Goal: Check status

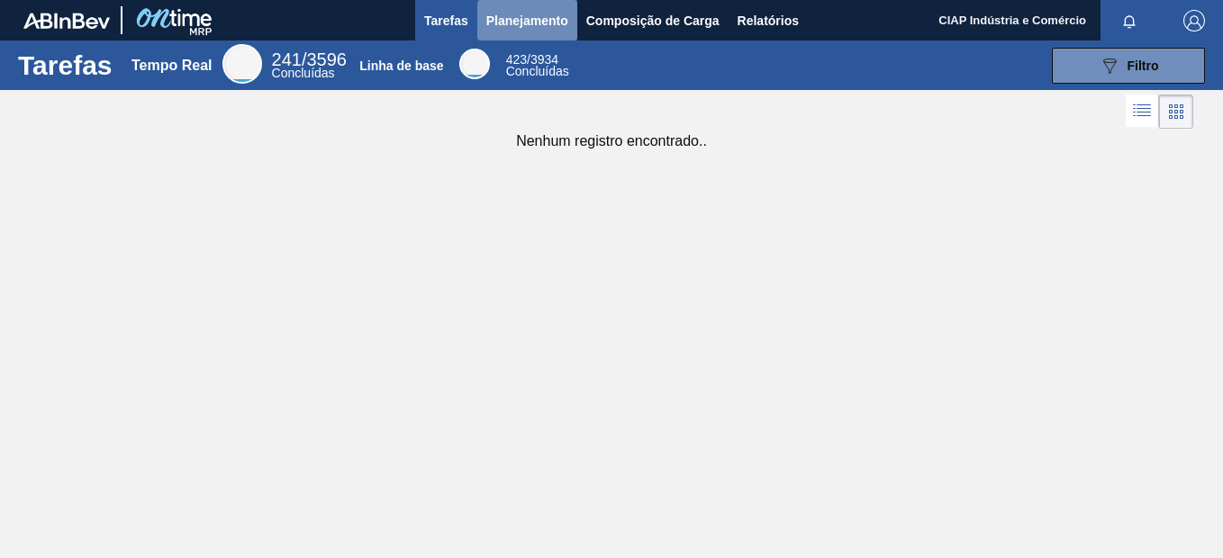
click at [522, 19] on span "Planejamento" at bounding box center [527, 21] width 82 height 22
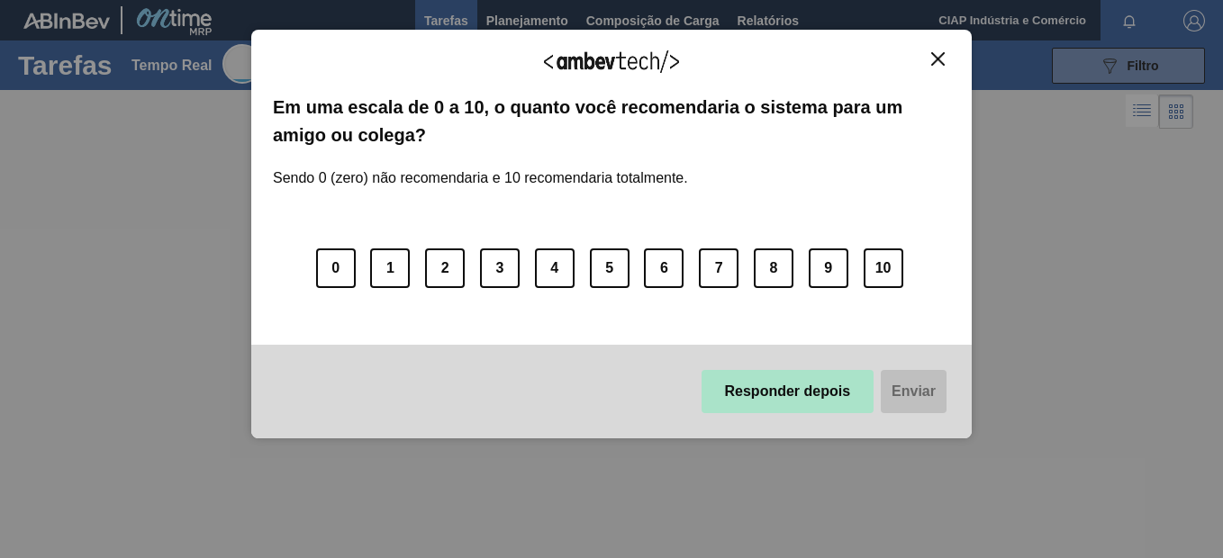
click at [759, 398] on button "Responder depois" at bounding box center [788, 391] width 173 height 43
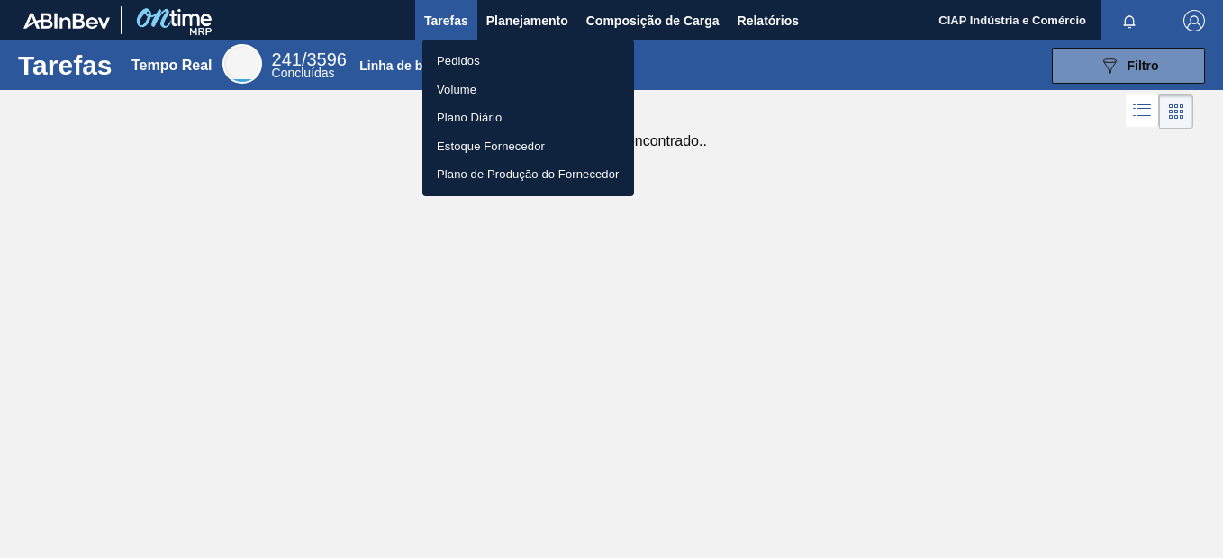
click at [484, 63] on li "Pedidos" at bounding box center [528, 61] width 212 height 29
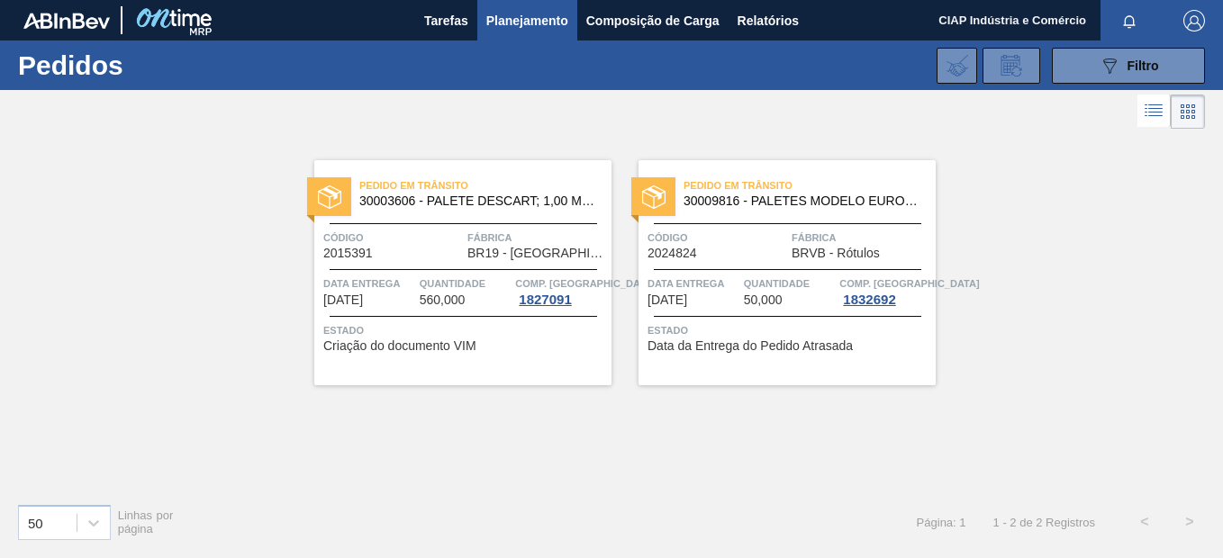
click at [463, 259] on div "Código 2015391 Fábrica BR19 - [GEOGRAPHIC_DATA]" at bounding box center [462, 245] width 297 height 32
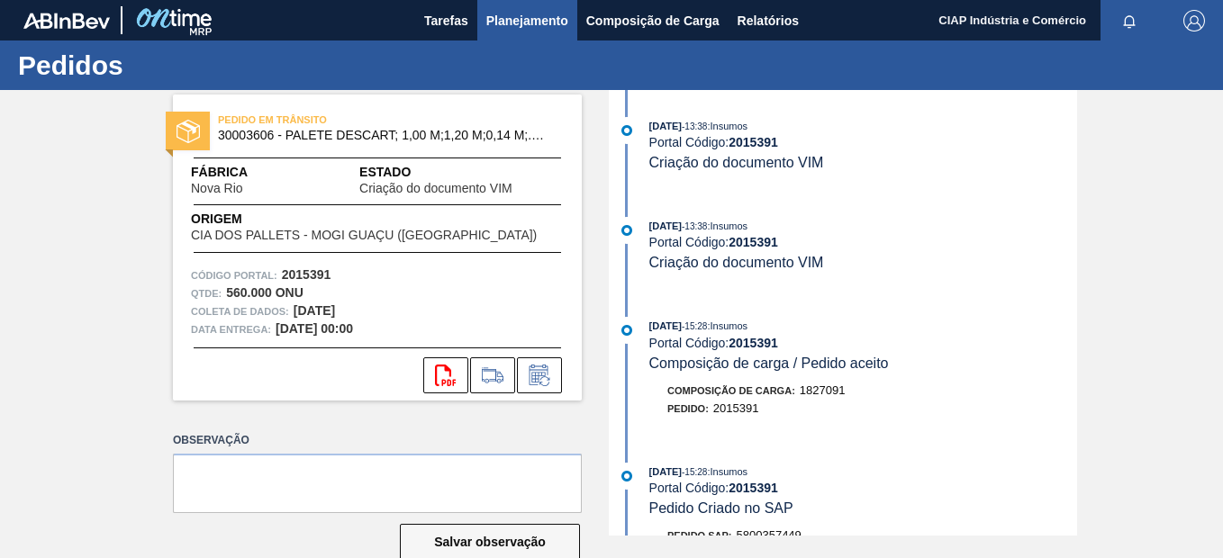
click at [520, 21] on span "Planejamento" at bounding box center [527, 21] width 82 height 22
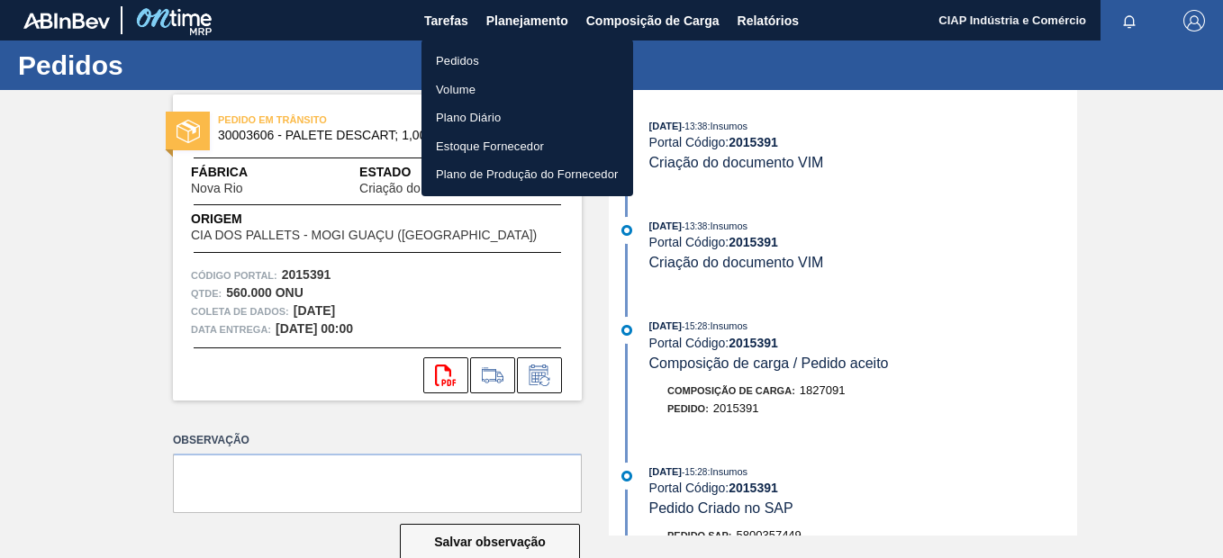
click at [477, 59] on li "Pedidos" at bounding box center [528, 61] width 212 height 29
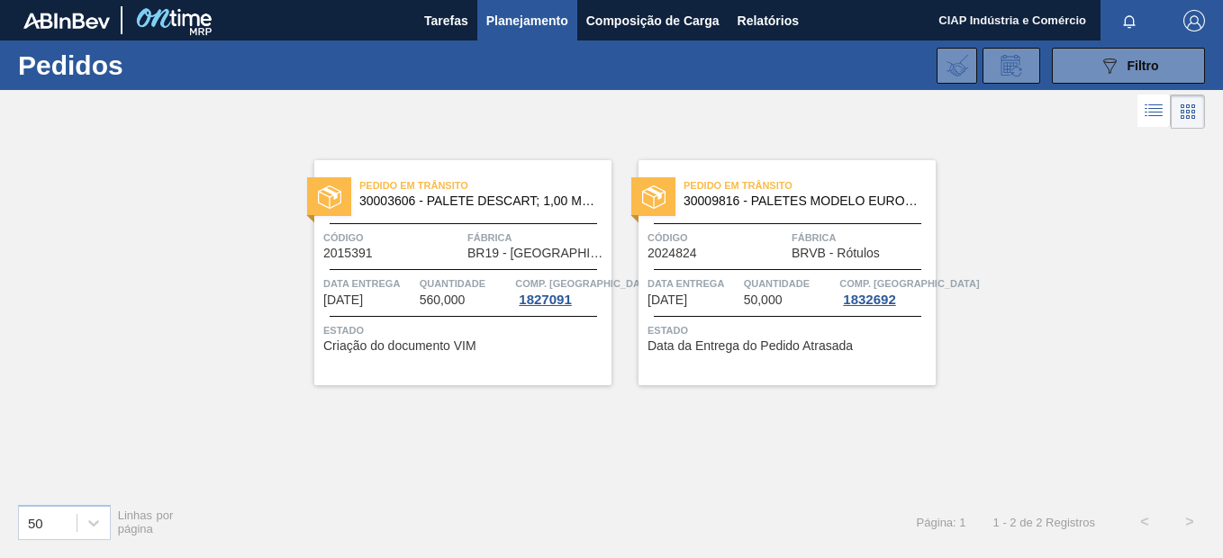
click at [778, 260] on div "Pedido em Trânsito 30009816 - PALETES MODELO EUROPEO EXPO ([GEOGRAPHIC_DATA]) F…" at bounding box center [787, 272] width 297 height 225
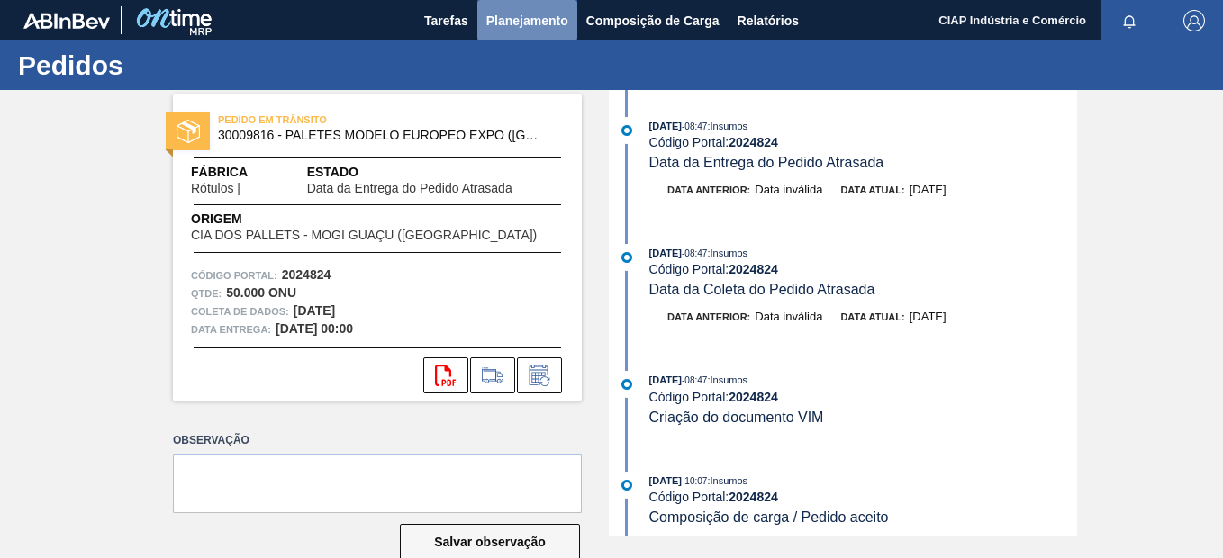
click at [521, 22] on span "Planejamento" at bounding box center [527, 21] width 82 height 22
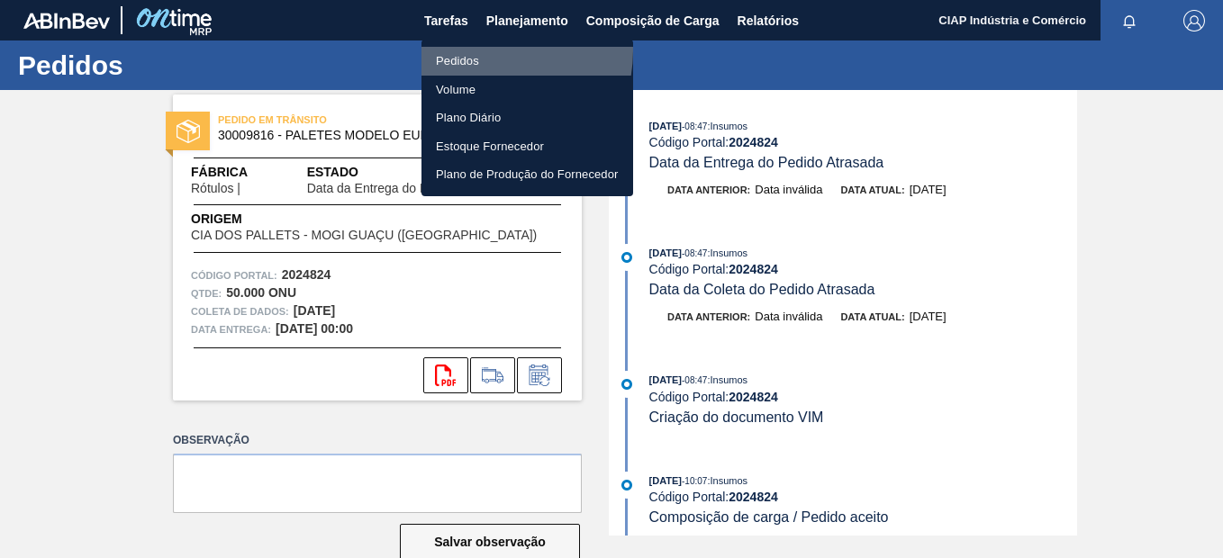
click at [477, 50] on li "Pedidos" at bounding box center [528, 61] width 212 height 29
